Goal: Download file/media

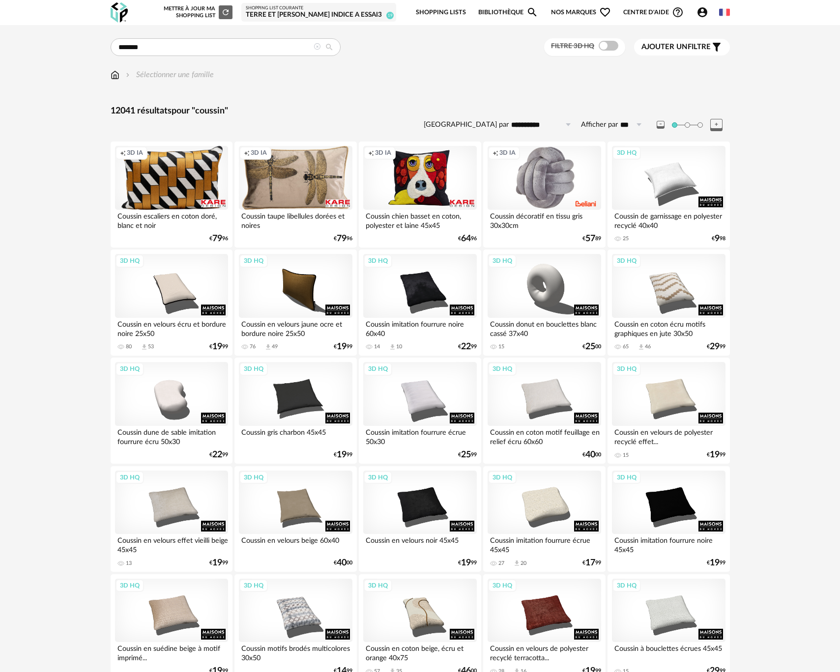
scroll to position [1704, 0]
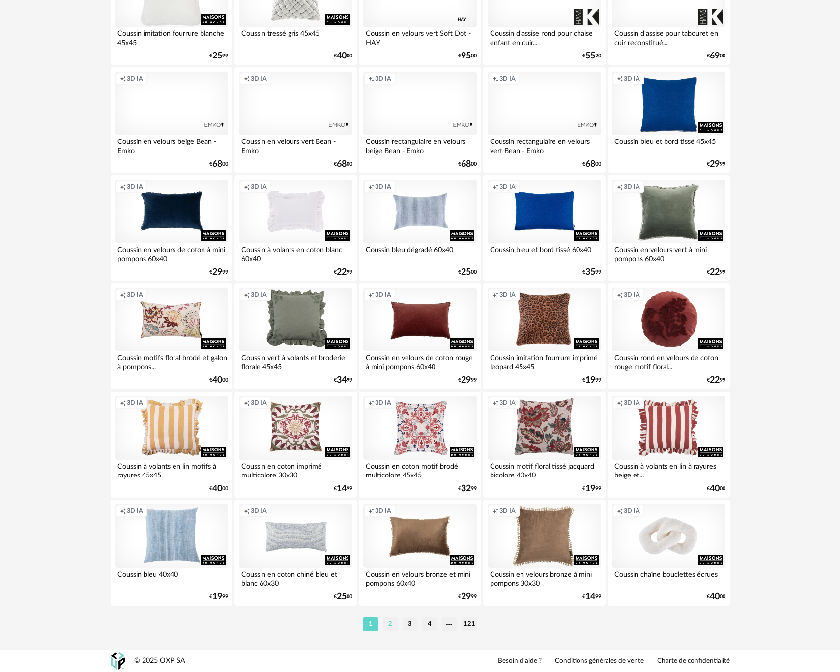
click at [389, 629] on li "2" at bounding box center [390, 625] width 15 height 14
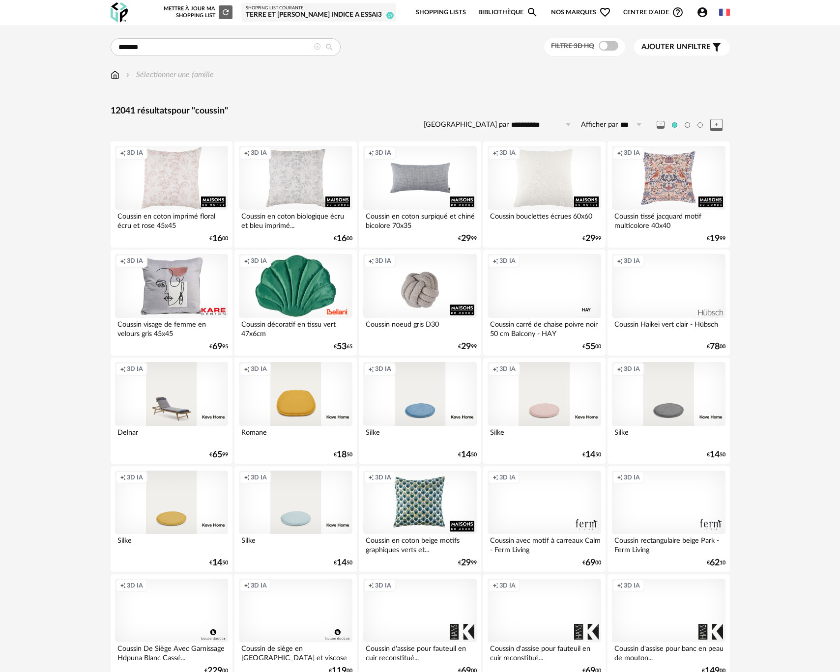
click at [610, 48] on span at bounding box center [609, 46] width 20 height 10
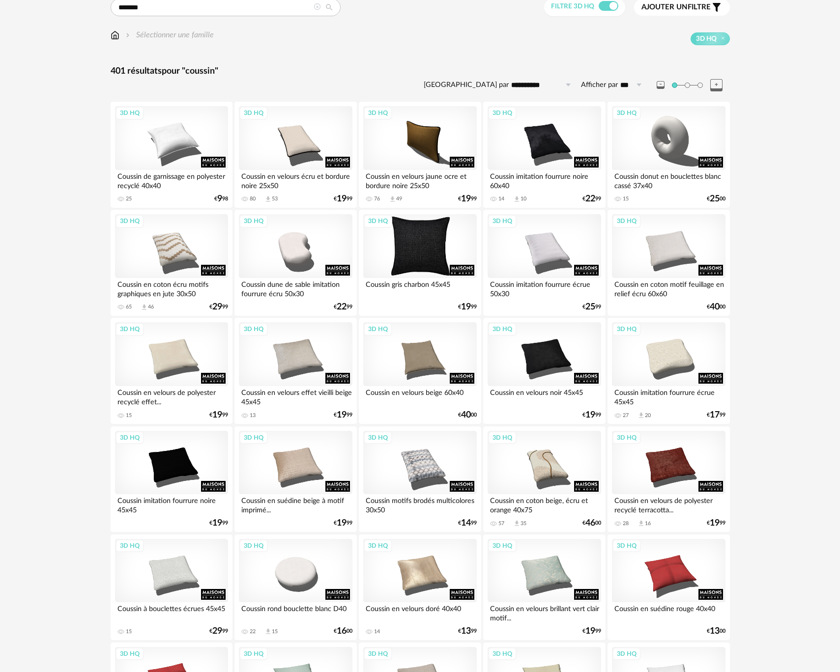
scroll to position [27, 0]
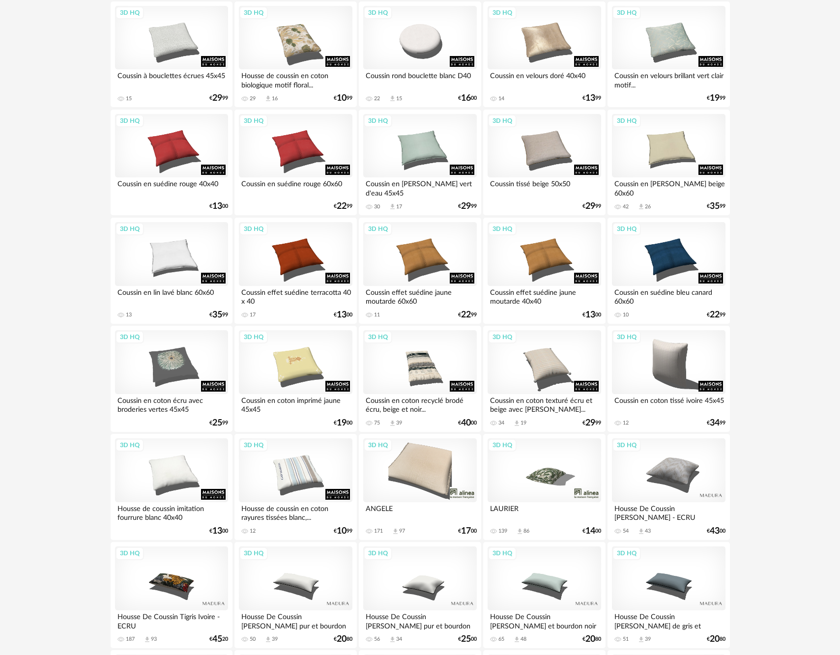
scroll to position [795, 0]
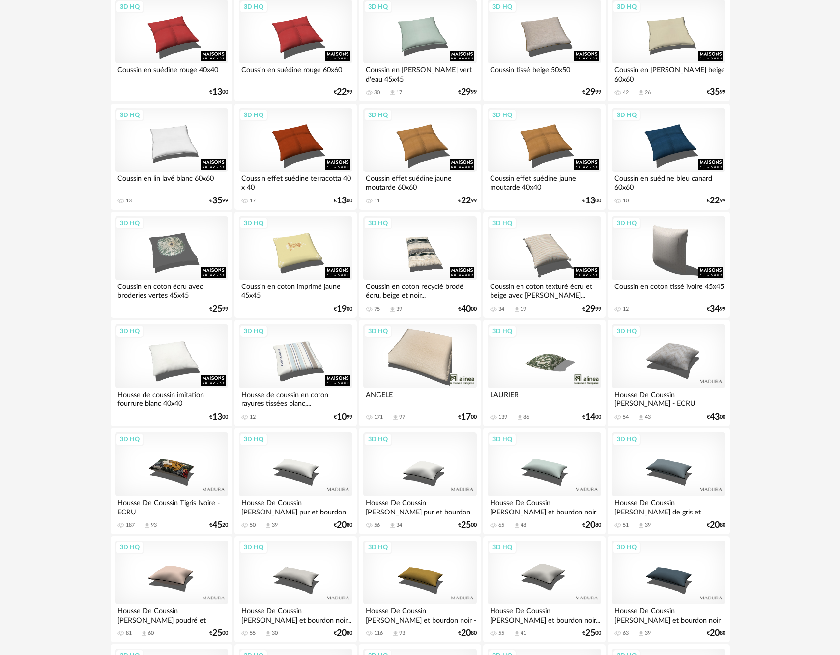
click at [544, 363] on div "3D HQ" at bounding box center [543, 356] width 113 height 64
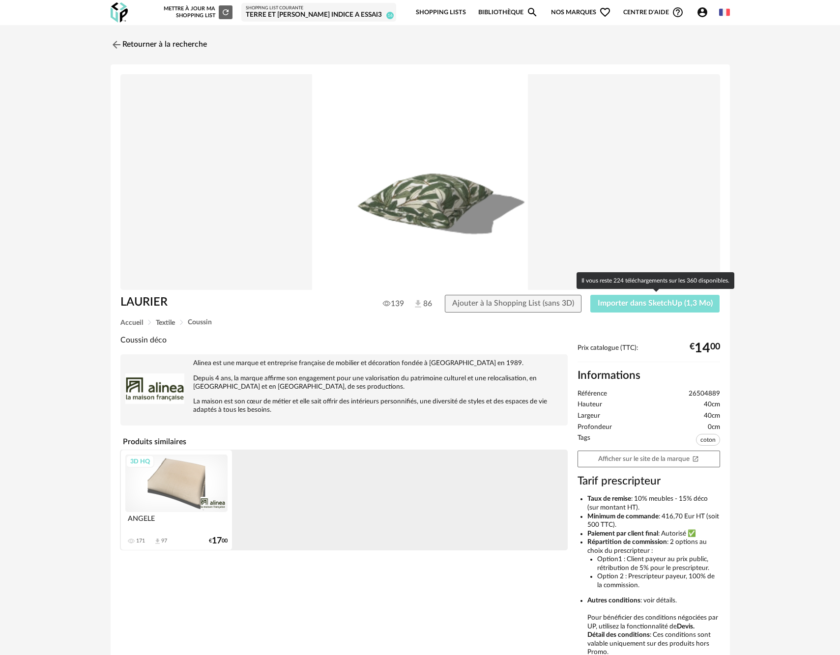
click at [612, 304] on span "Importer dans SketchUp (1,3 Mo)" at bounding box center [655, 303] width 115 height 8
